Goal: Book appointment/travel/reservation

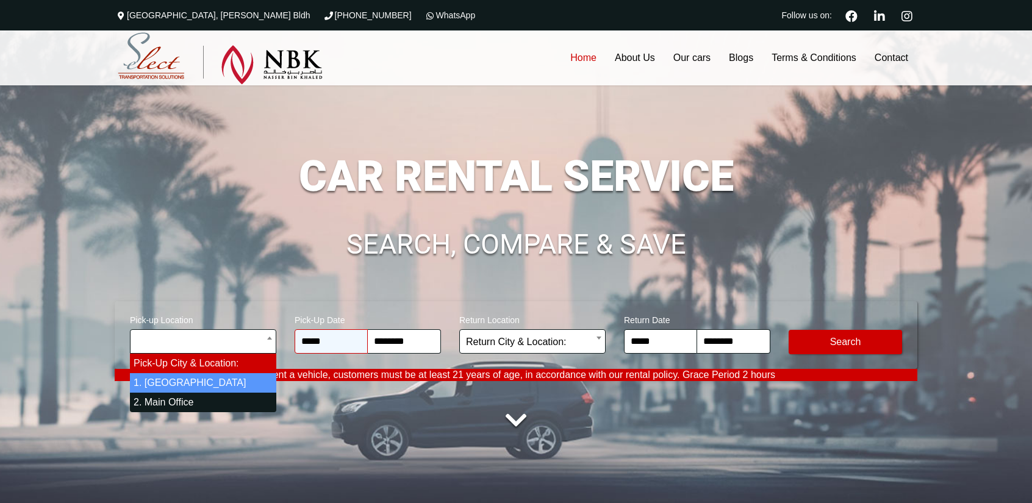
select select "*"
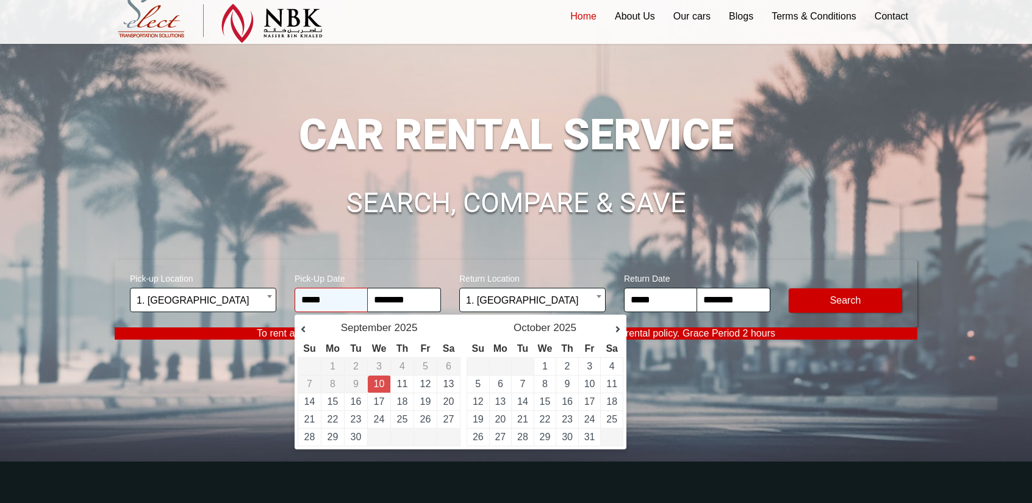
scroll to position [61, 0]
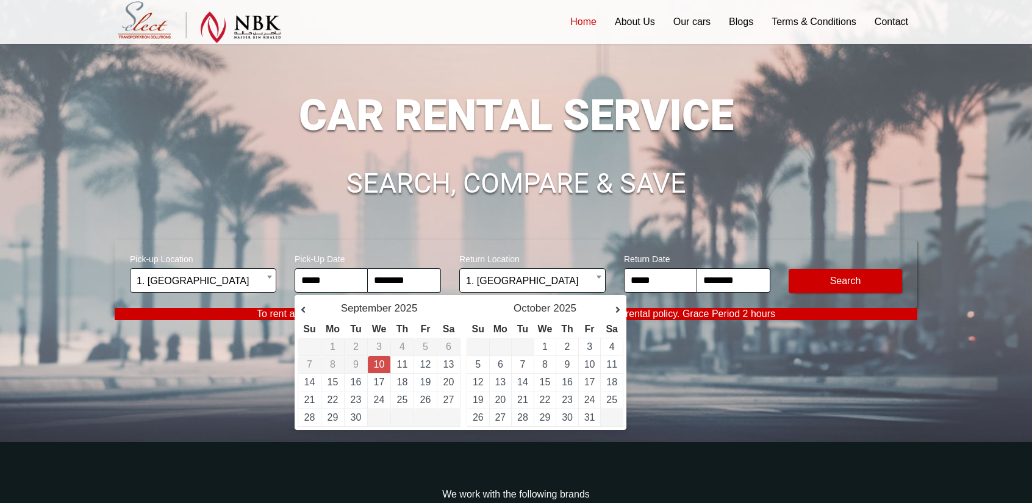
click at [379, 364] on link "10" at bounding box center [379, 364] width 11 height 10
type input "**********"
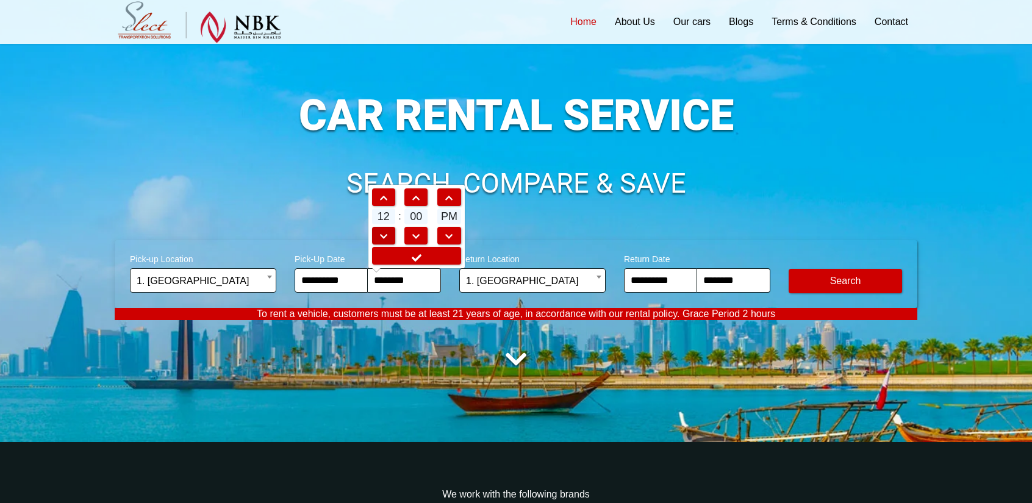
click at [387, 232] on span at bounding box center [384, 236] width 22 height 9
click at [446, 202] on link at bounding box center [449, 197] width 24 height 18
type input "********"
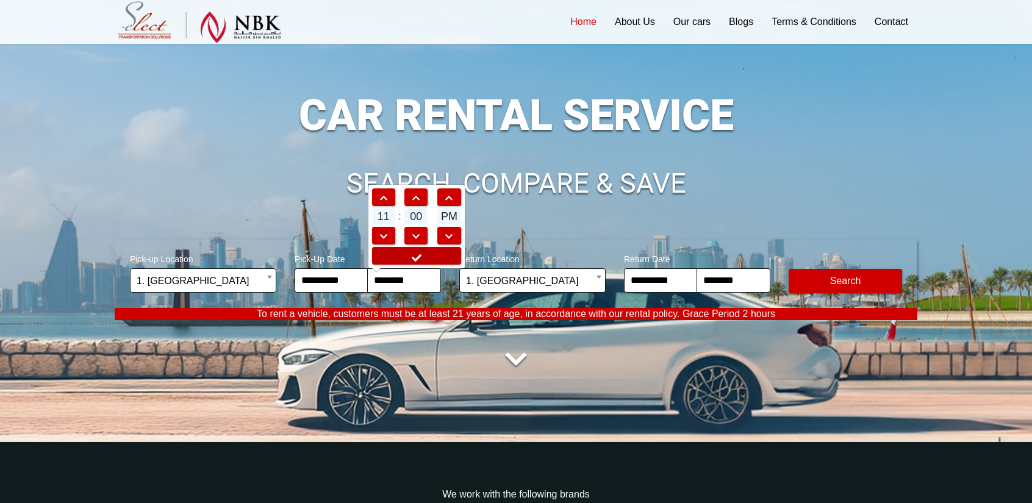
click at [414, 257] on icon at bounding box center [416, 258] width 12 height 10
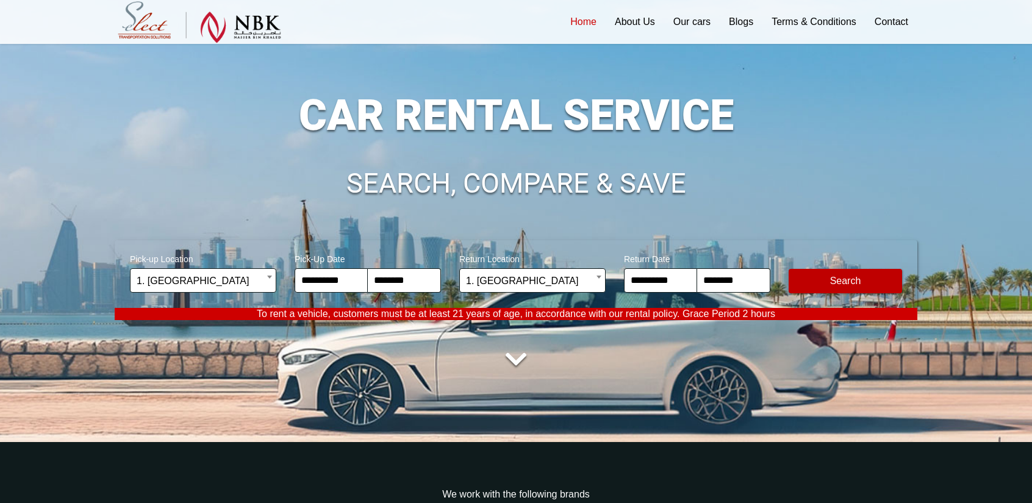
click at [827, 284] on button "Modify Search" at bounding box center [845, 281] width 113 height 24
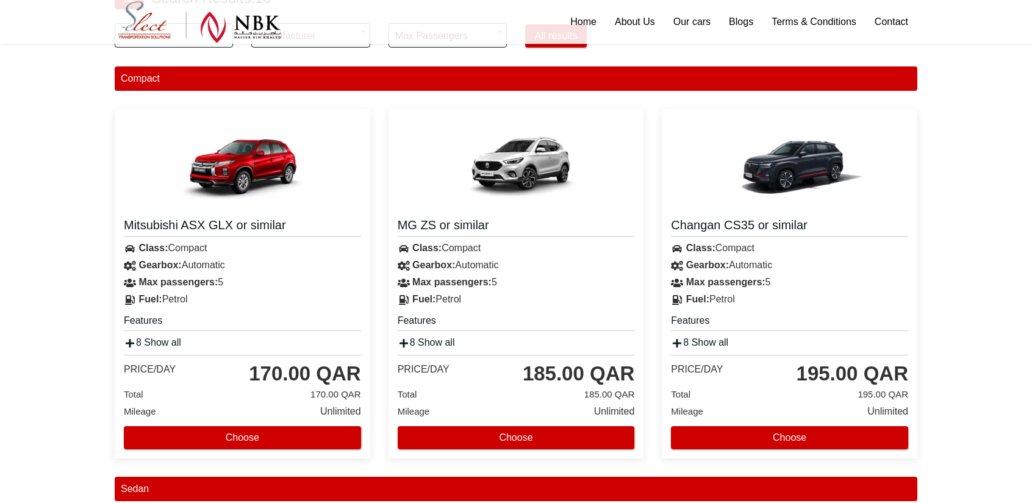
scroll to position [427, 0]
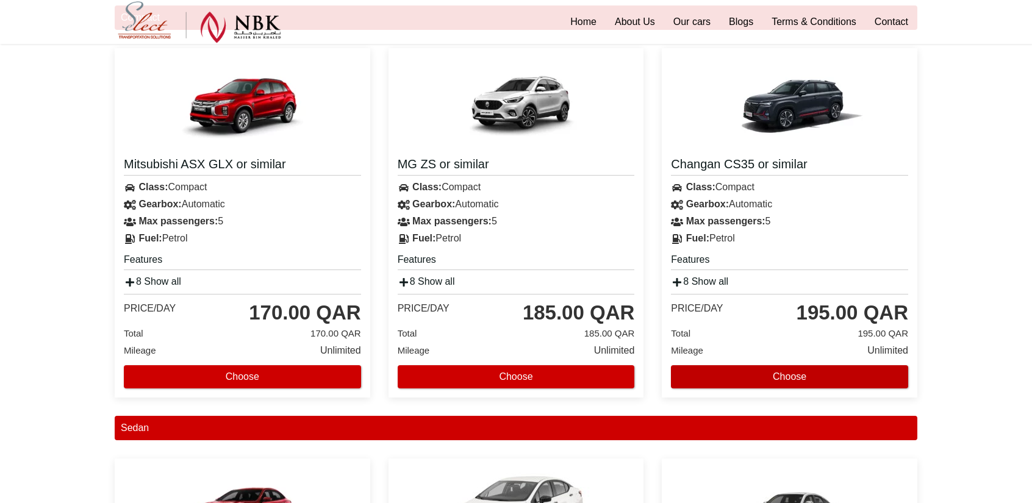
click at [790, 382] on button "Choose" at bounding box center [789, 376] width 237 height 23
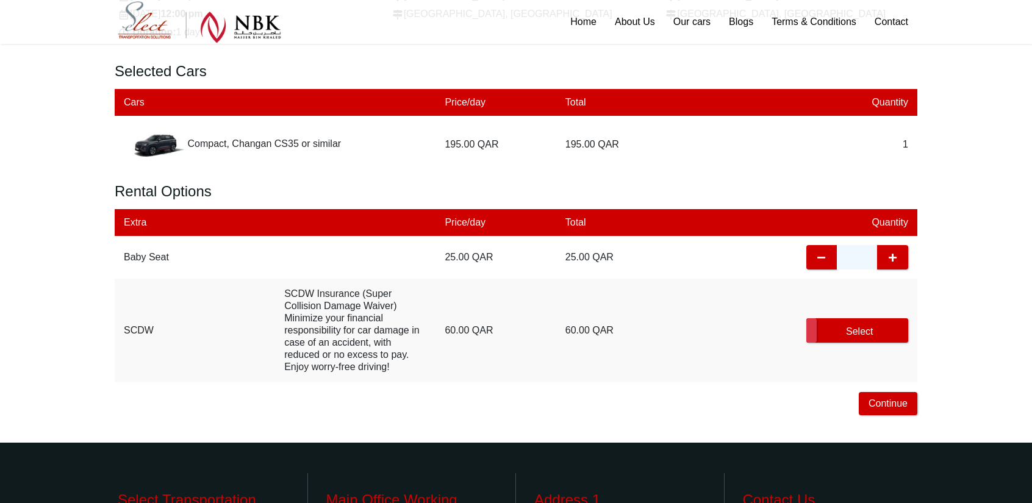
scroll to position [305, 0]
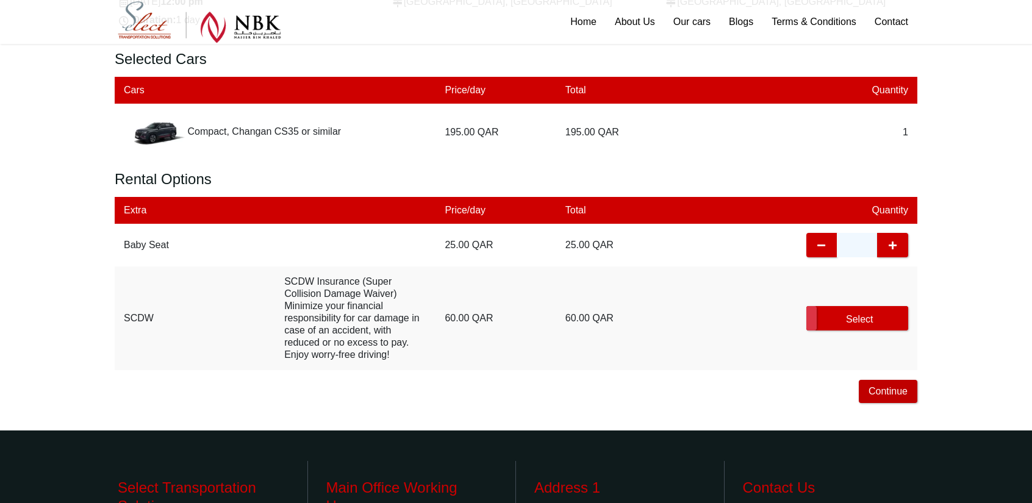
click at [895, 386] on button "Continue" at bounding box center [888, 391] width 59 height 23
